Goal: Connect with others: Participate in discussion

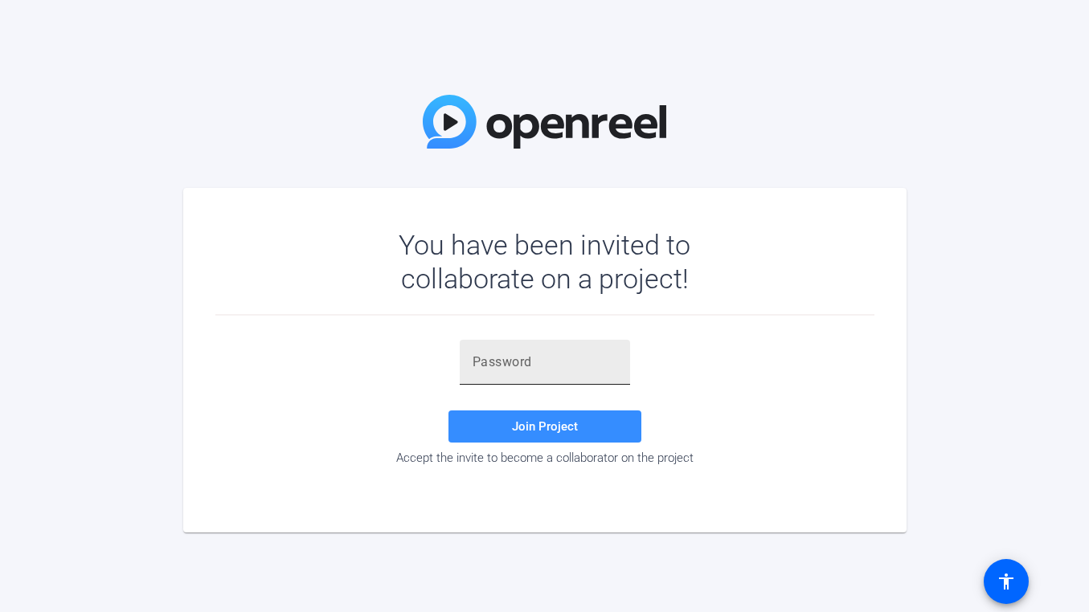
click at [570, 343] on div at bounding box center [544, 362] width 145 height 45
paste input "NC3e%C"
type input "NC3e%C"
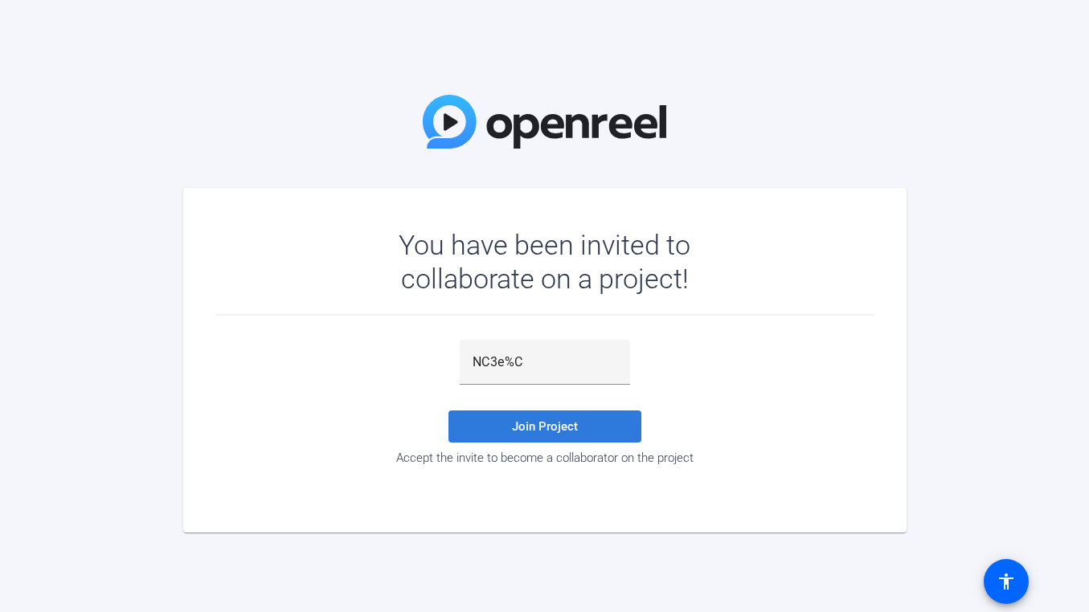
click at [554, 423] on span "Join Project" at bounding box center [545, 426] width 66 height 14
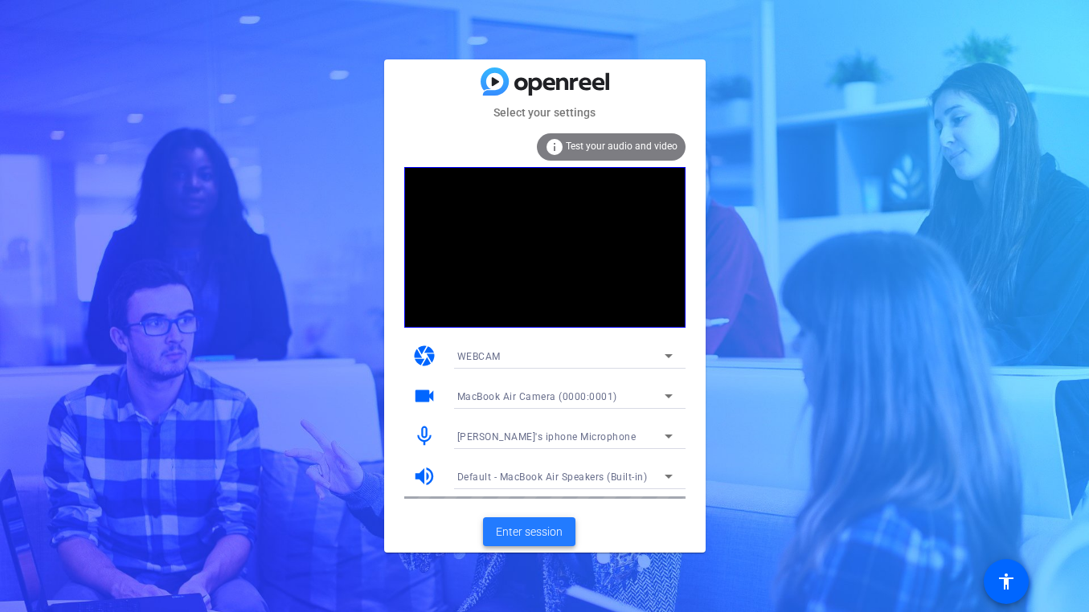
click at [546, 531] on span "Enter session" at bounding box center [529, 532] width 67 height 17
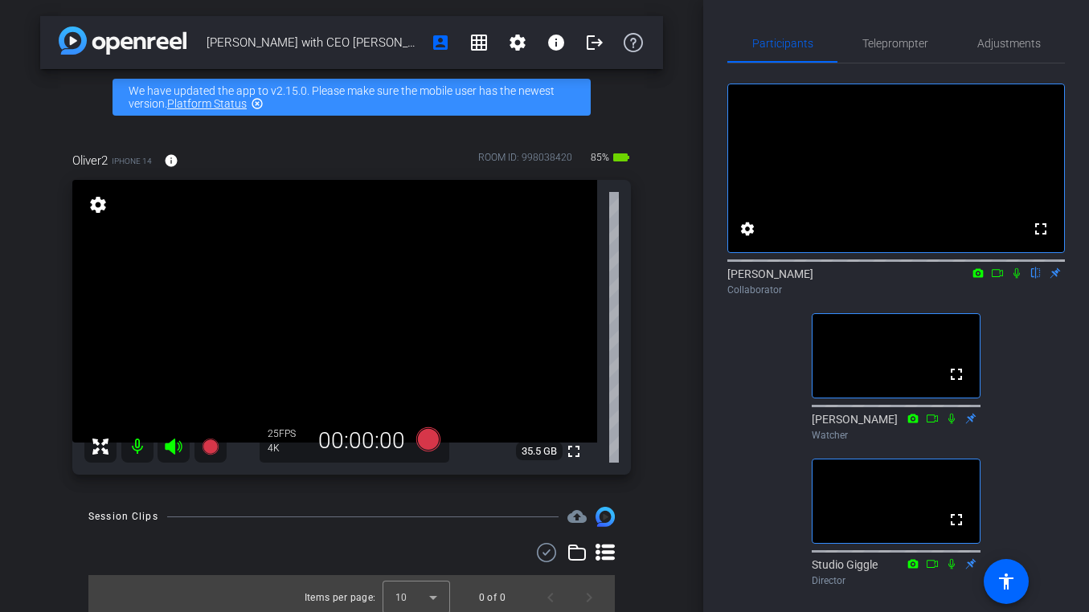
click at [1016, 279] on icon at bounding box center [1016, 273] width 13 height 11
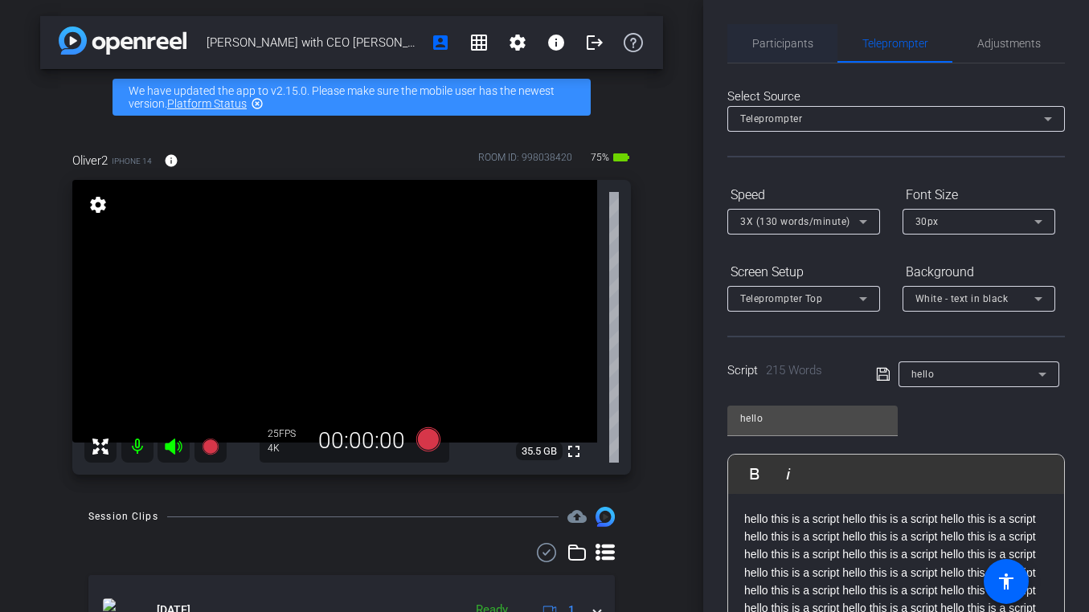
click at [782, 33] on span "Participants" at bounding box center [782, 43] width 61 height 39
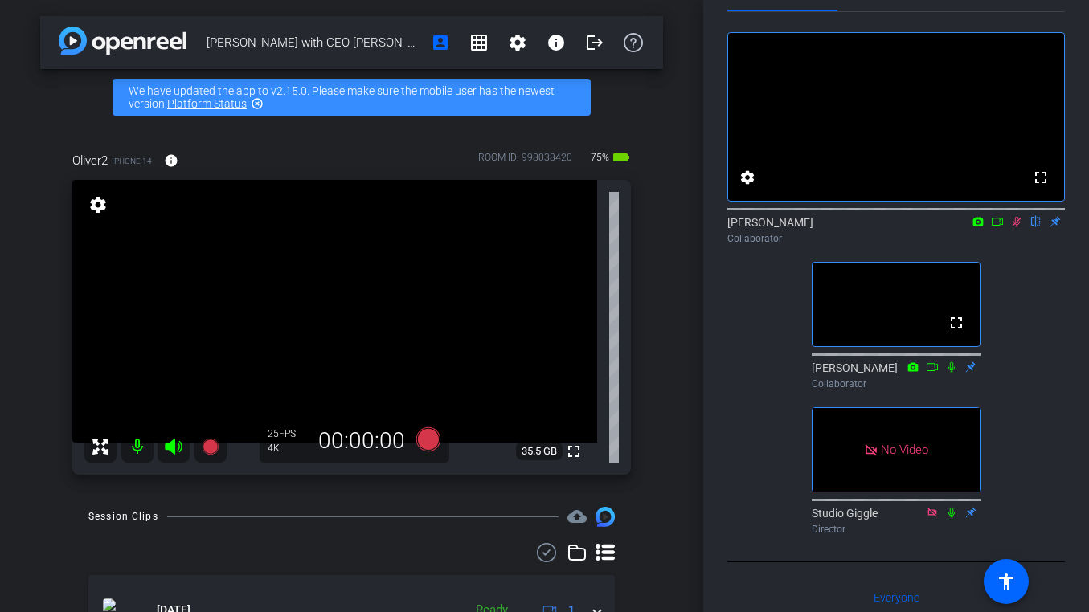
scroll to position [27, 0]
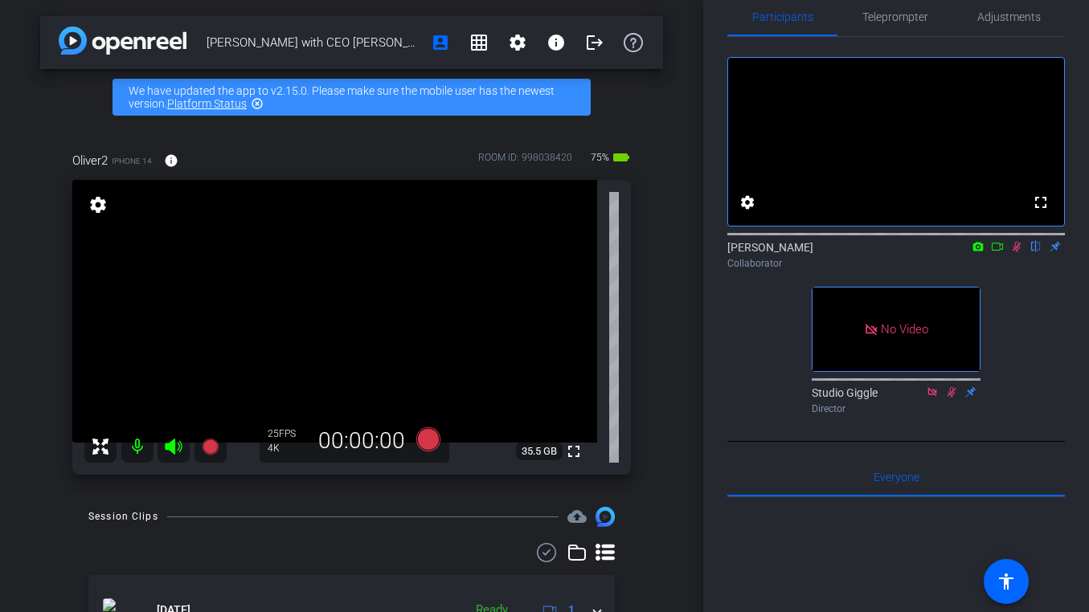
click at [999, 251] on icon at bounding box center [996, 247] width 11 height 8
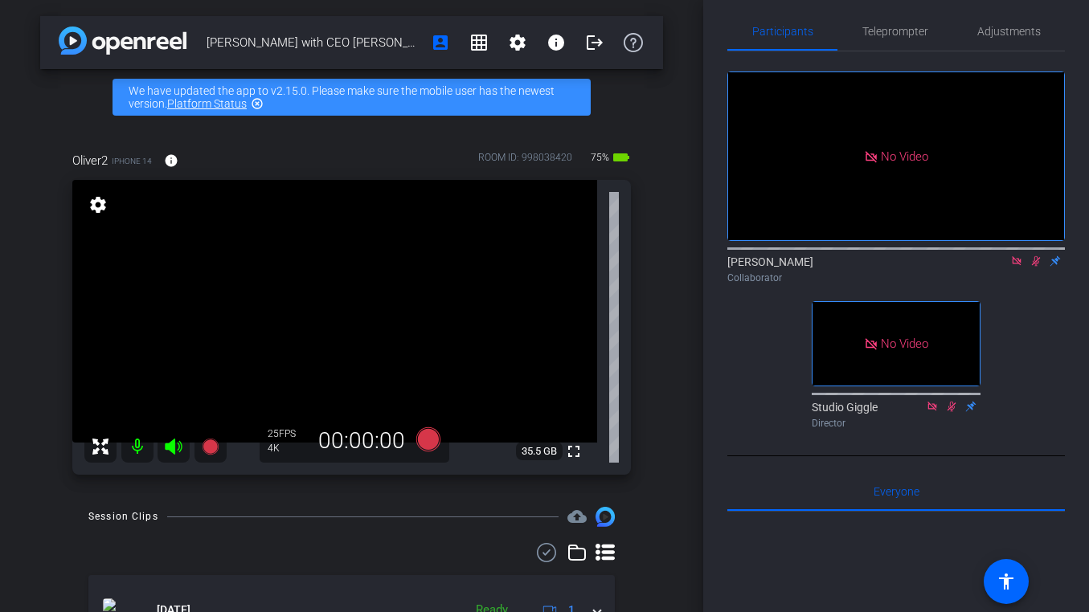
scroll to position [0, 0]
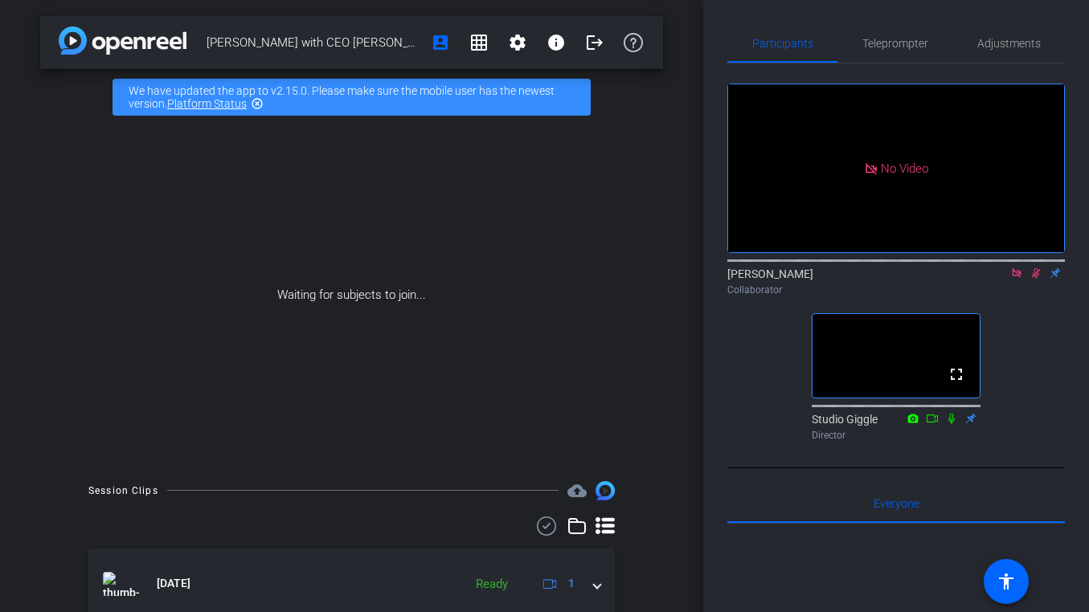
click at [1018, 277] on icon at bounding box center [1015, 272] width 9 height 9
click at [1016, 279] on icon at bounding box center [1016, 273] width 13 height 11
click at [746, 239] on mat-icon "settings" at bounding box center [746, 228] width 19 height 19
